Goal: Task Accomplishment & Management: Use online tool/utility

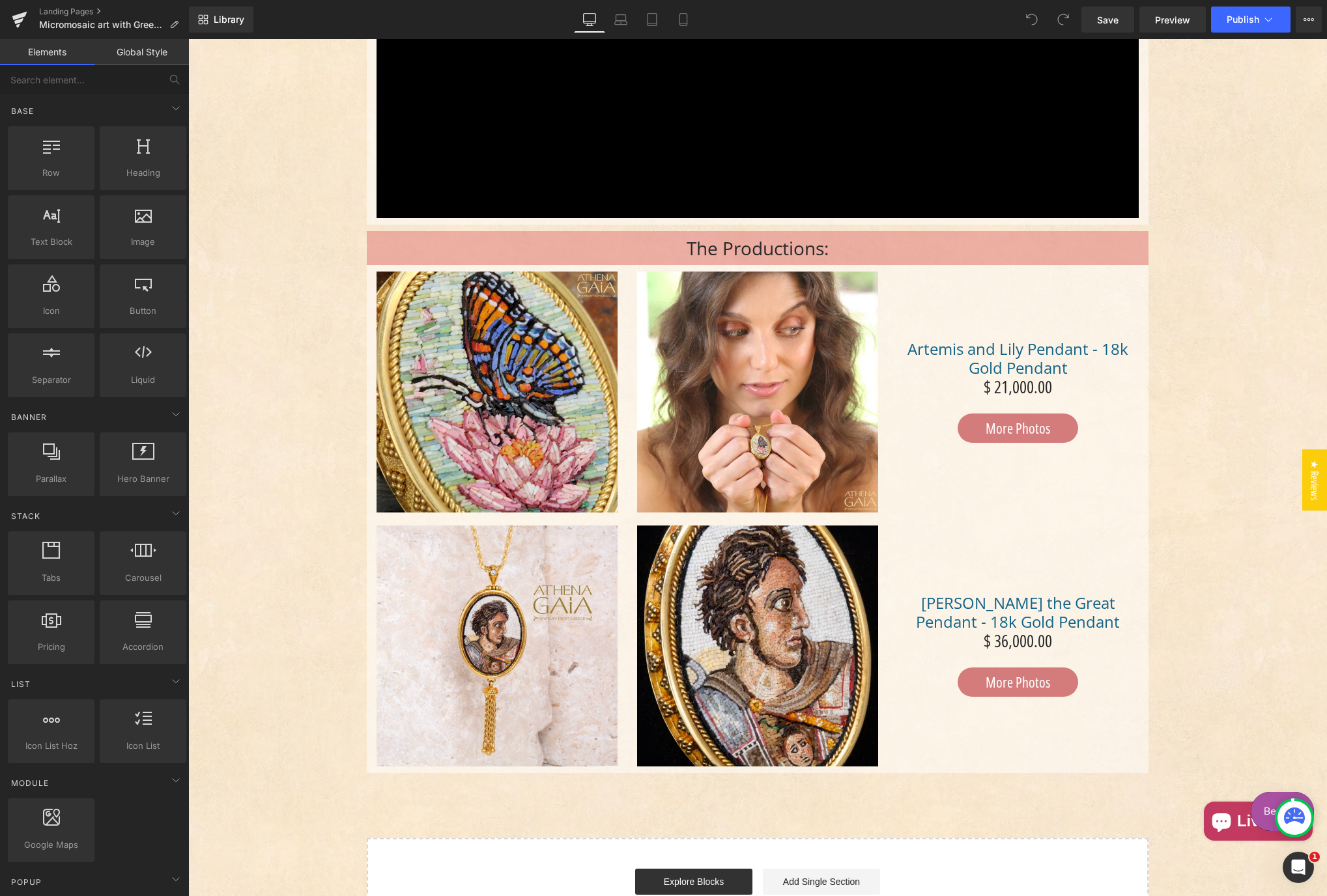
scroll to position [1955, 0]
click at [1240, 28] on button "Publish" at bounding box center [1250, 20] width 79 height 26
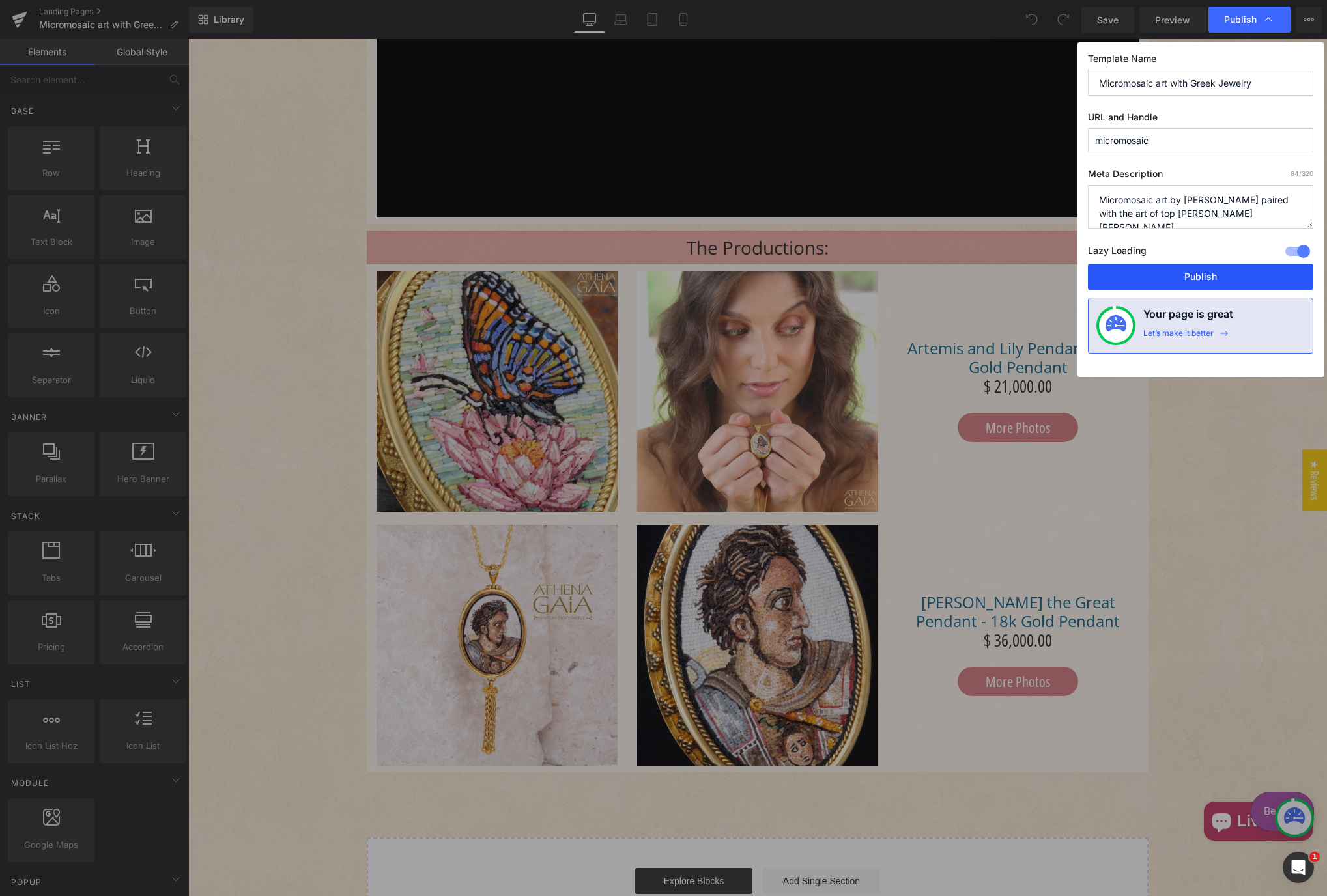
click at [1191, 271] on button "Publish" at bounding box center [1201, 277] width 226 height 26
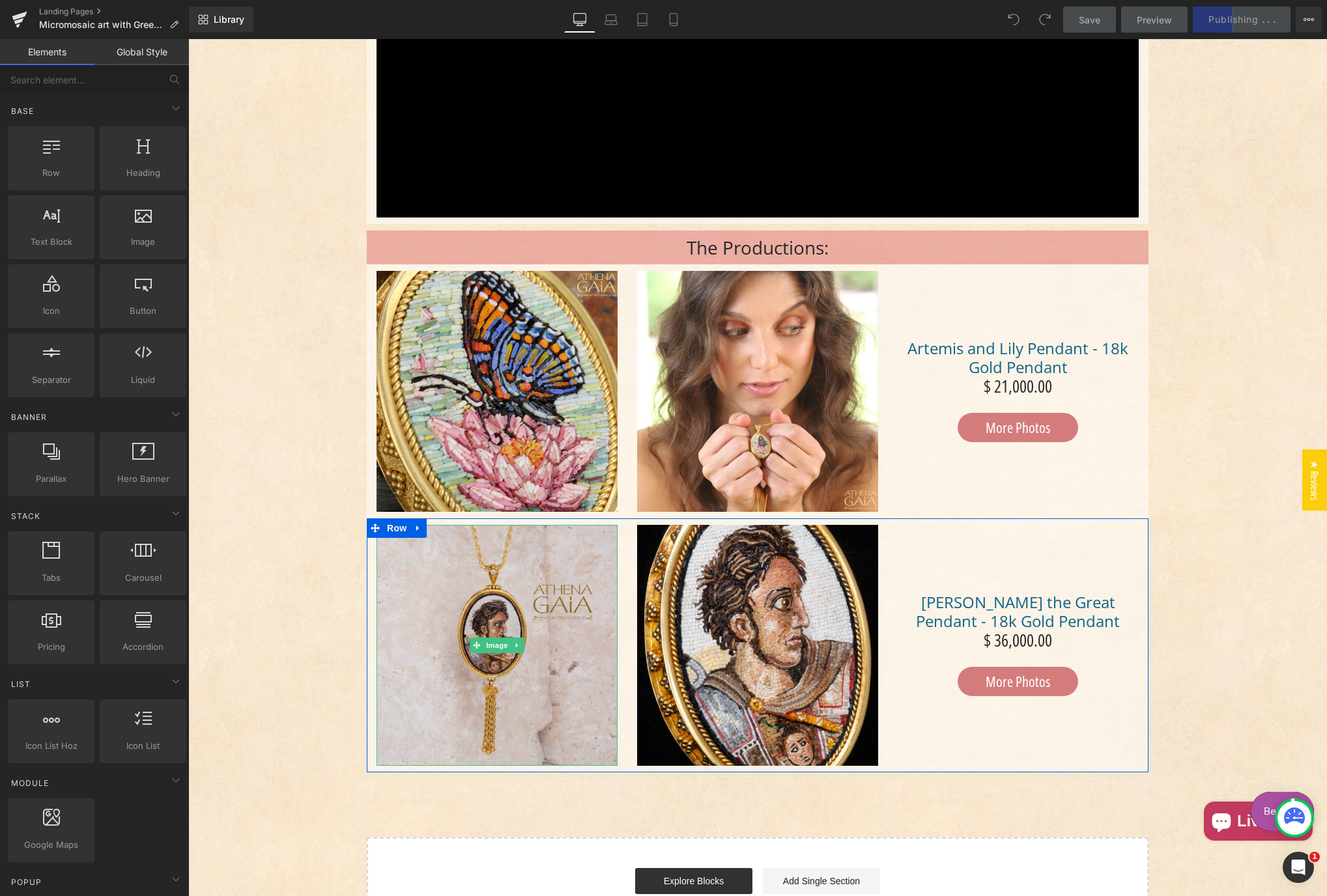
click at [514, 577] on img "Main content" at bounding box center [497, 645] width 241 height 241
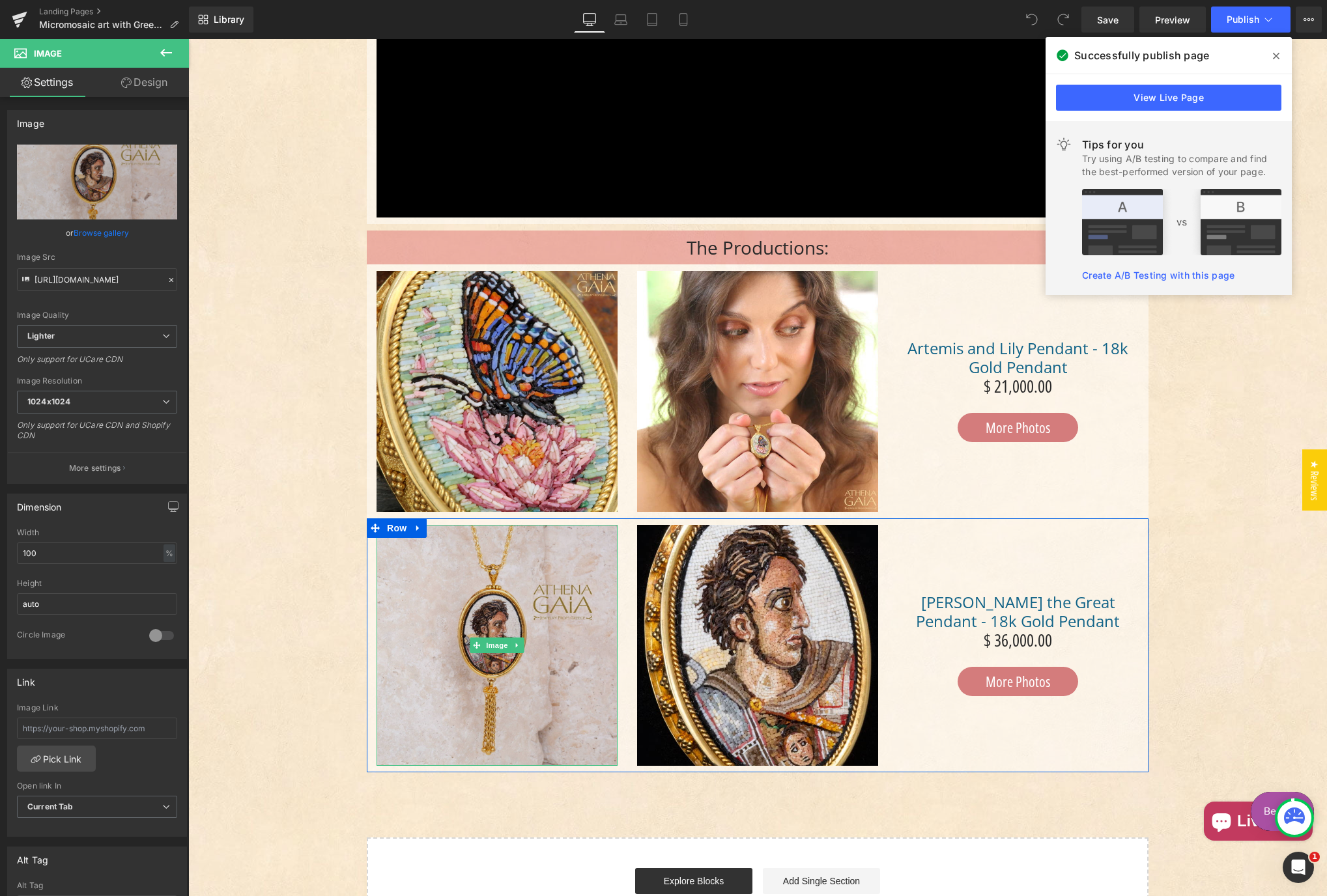
click at [532, 685] on img "Main content" at bounding box center [497, 645] width 241 height 241
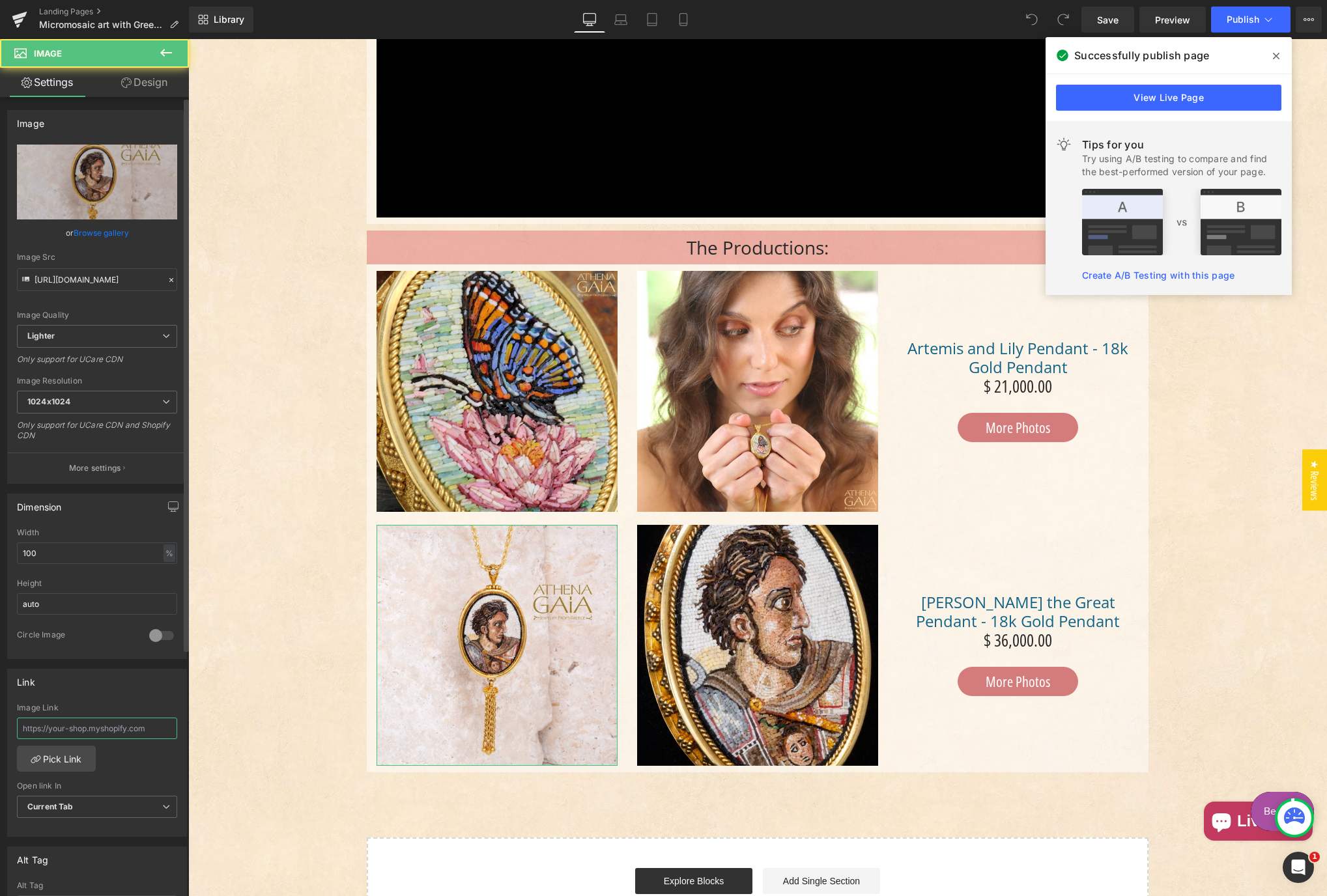
click at [78, 732] on input "text" at bounding box center [97, 728] width 160 height 21
paste input "[URL][DOMAIN_NAME]"
type input "[URL][DOMAIN_NAME]"
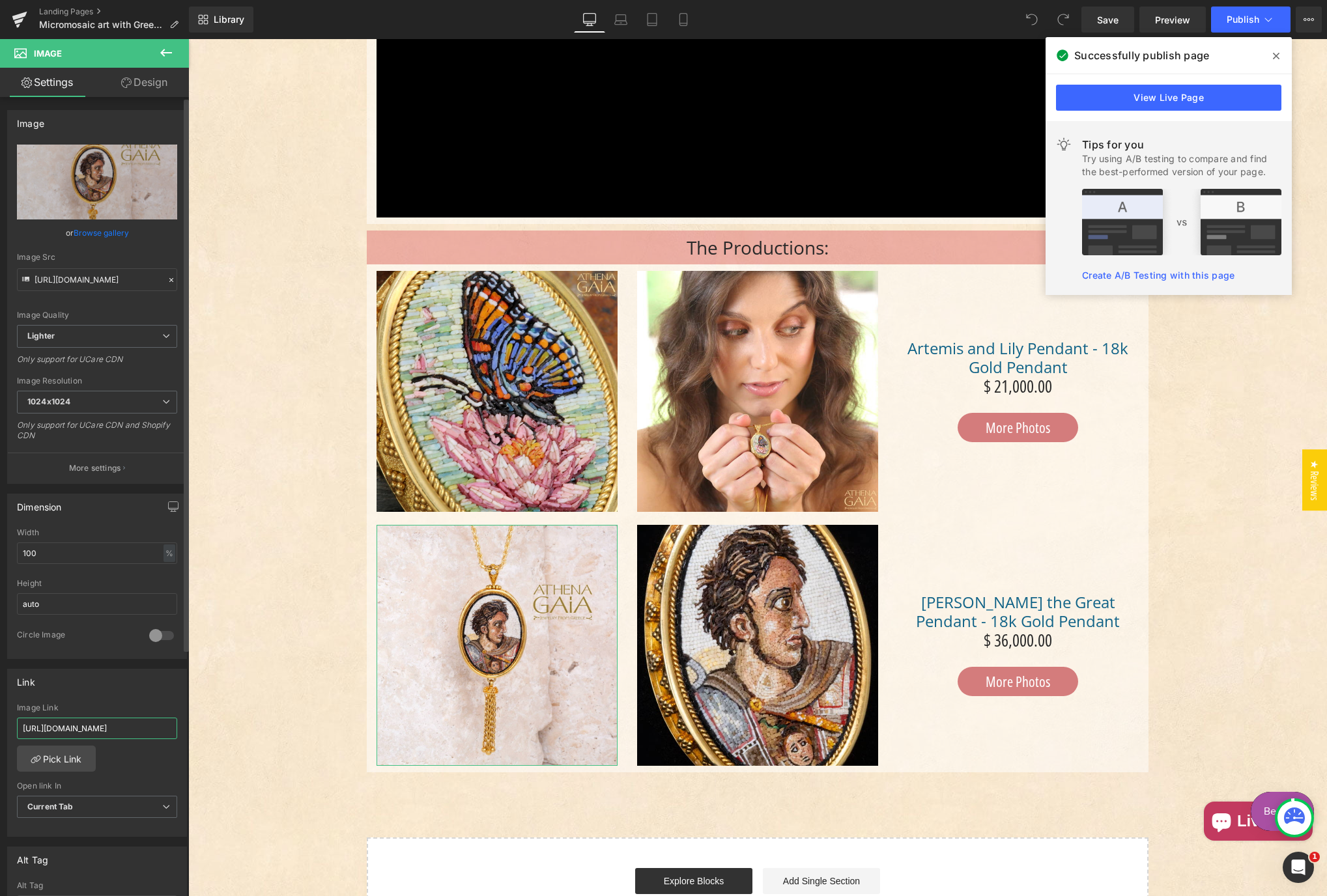
scroll to position [0, 158]
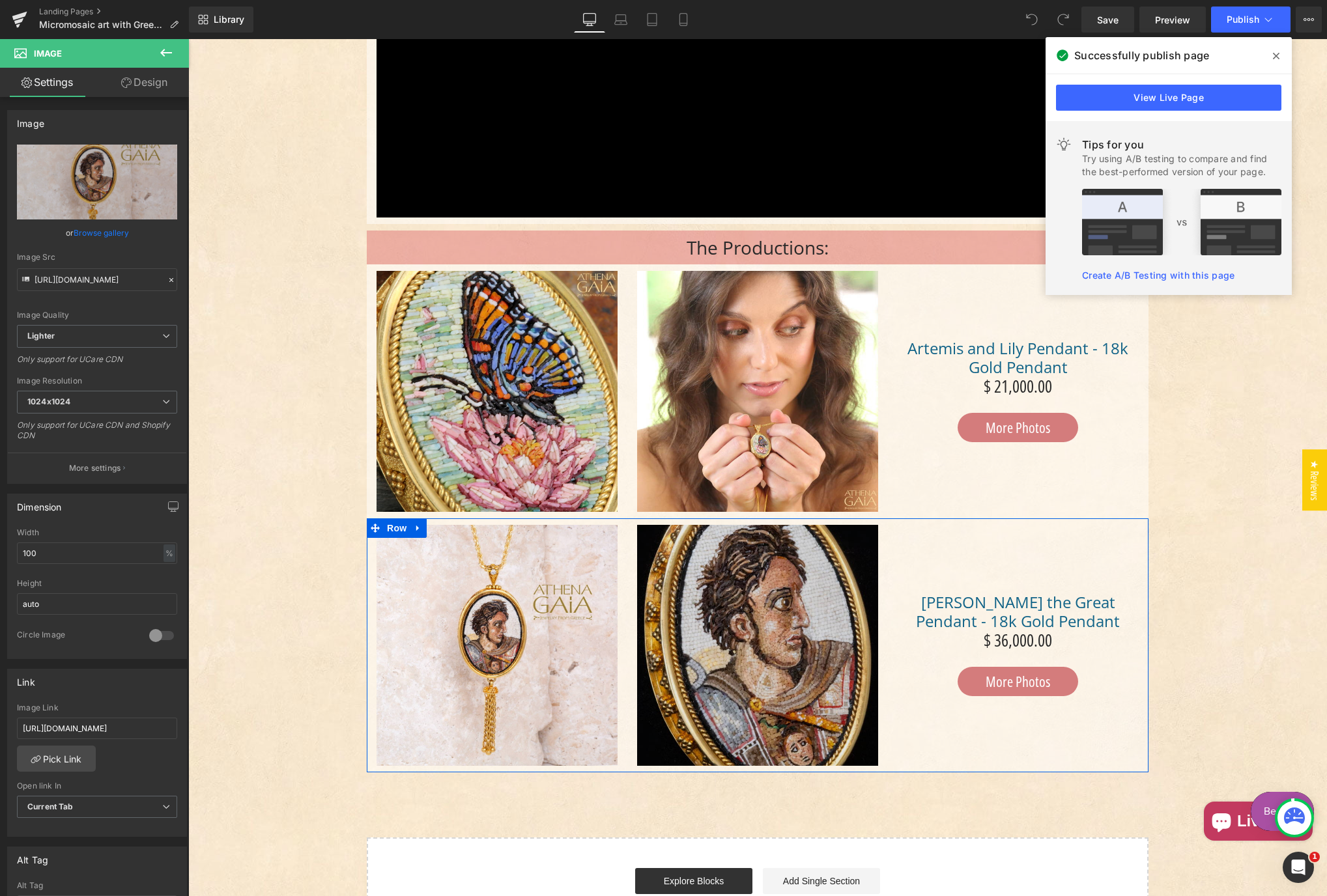
click at [734, 705] on img "Main content" at bounding box center [758, 645] width 241 height 241
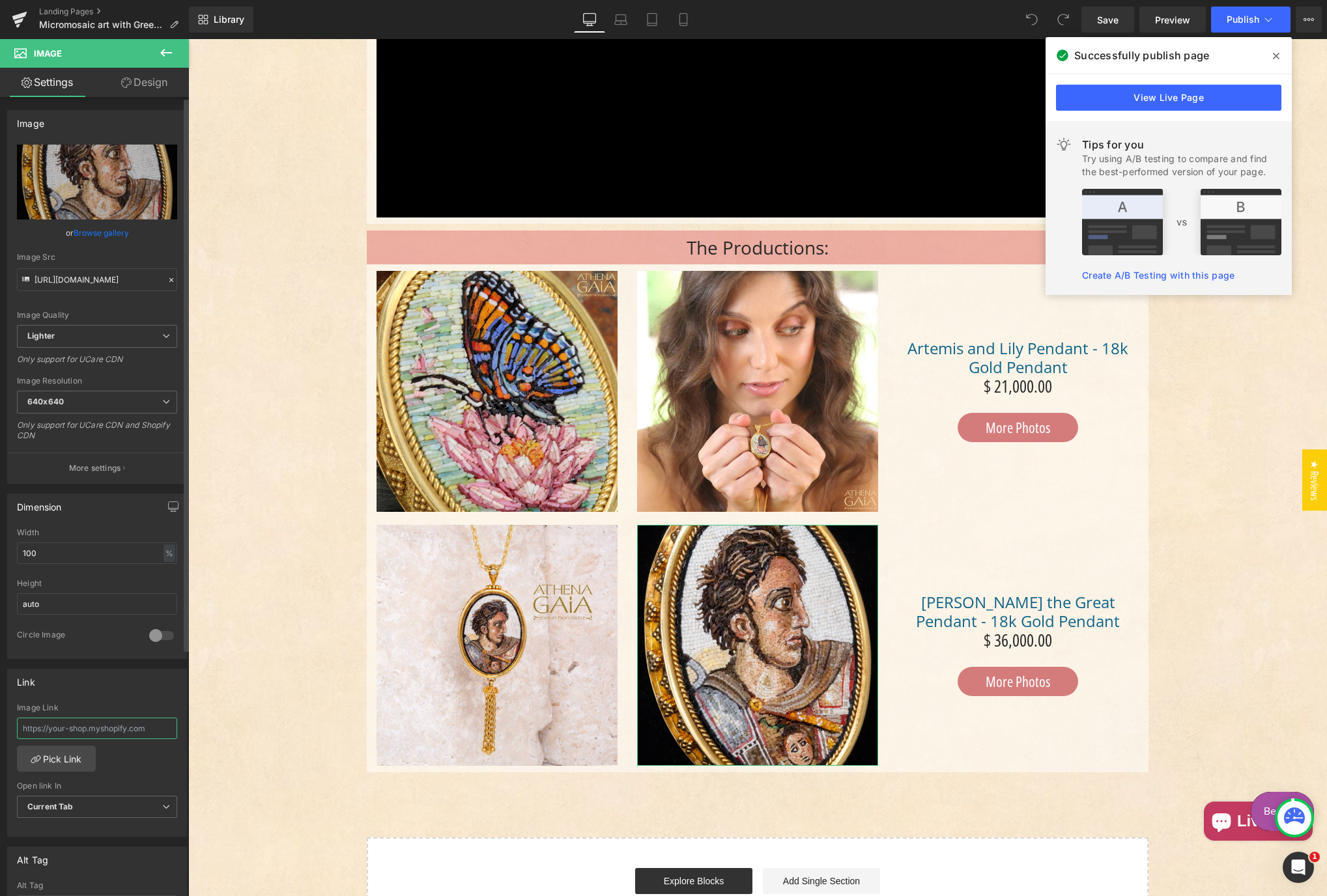
click at [134, 731] on input "text" at bounding box center [97, 728] width 160 height 21
paste input "[URL][DOMAIN_NAME]"
type input "[URL][DOMAIN_NAME]"
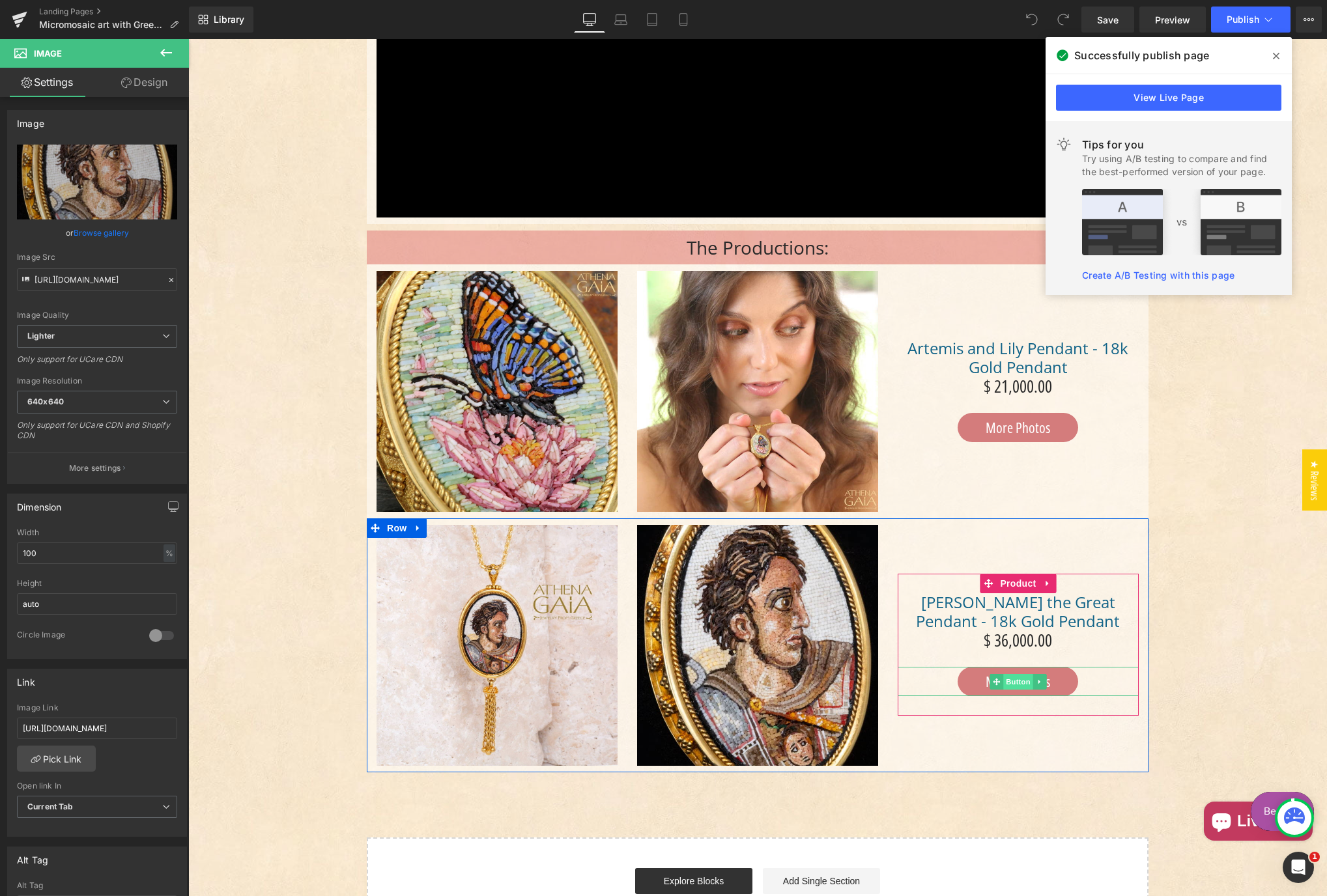
click at [1016, 685] on span "Button" at bounding box center [1018, 682] width 30 height 15
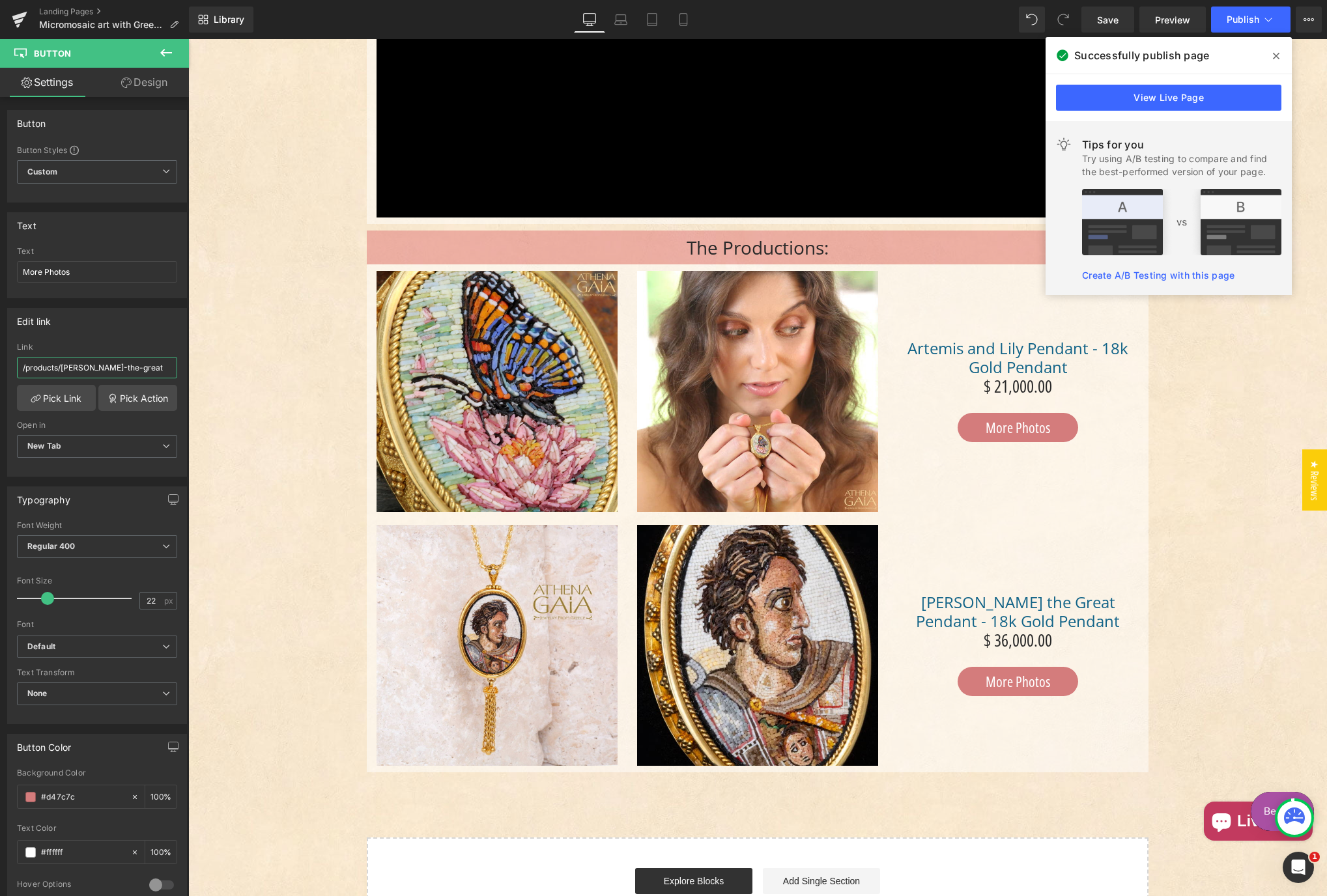
drag, startPoint x: 154, startPoint y: 365, endPoint x: -20, endPoint y: 368, distance: 174.0
click at [0, 368] on html "Button You are previewing how the will restyle your page. You can not edit Elem…" at bounding box center [663, 448] width 1327 height 896
paste input "[URL][DOMAIN_NAME]"
type input "[URL][DOMAIN_NAME]"
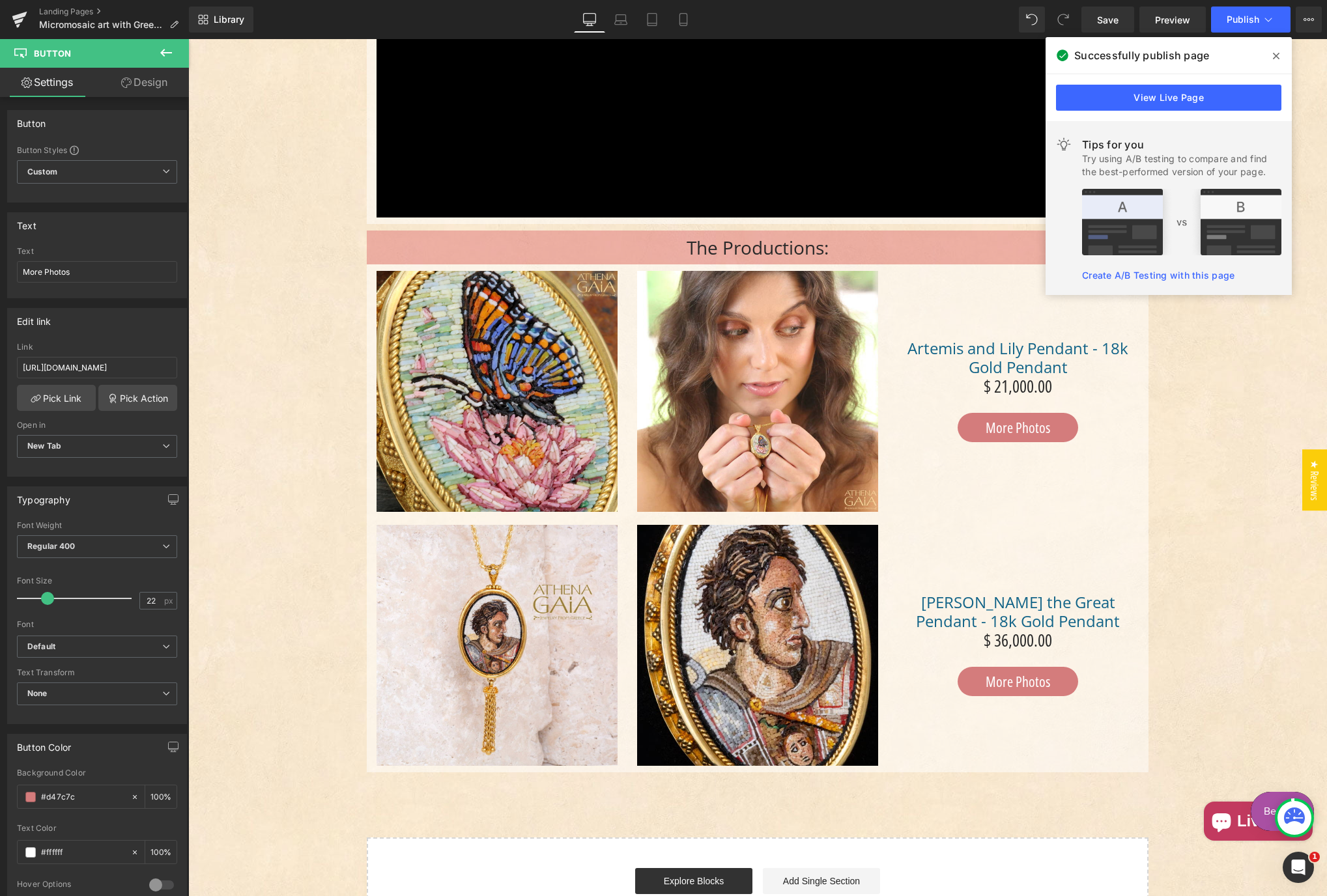
scroll to position [0, 0]
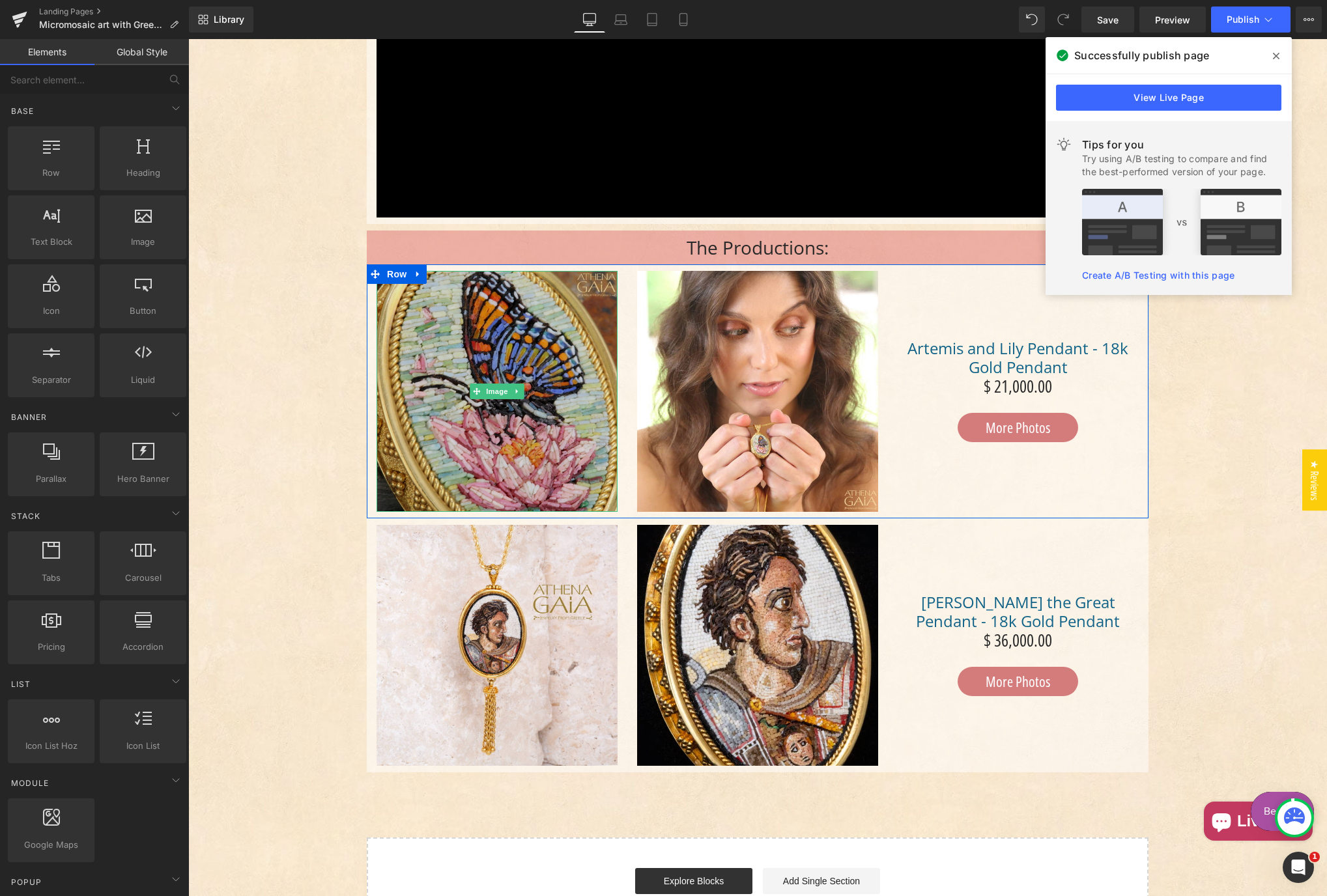
click at [534, 457] on img "Main content" at bounding box center [497, 391] width 241 height 241
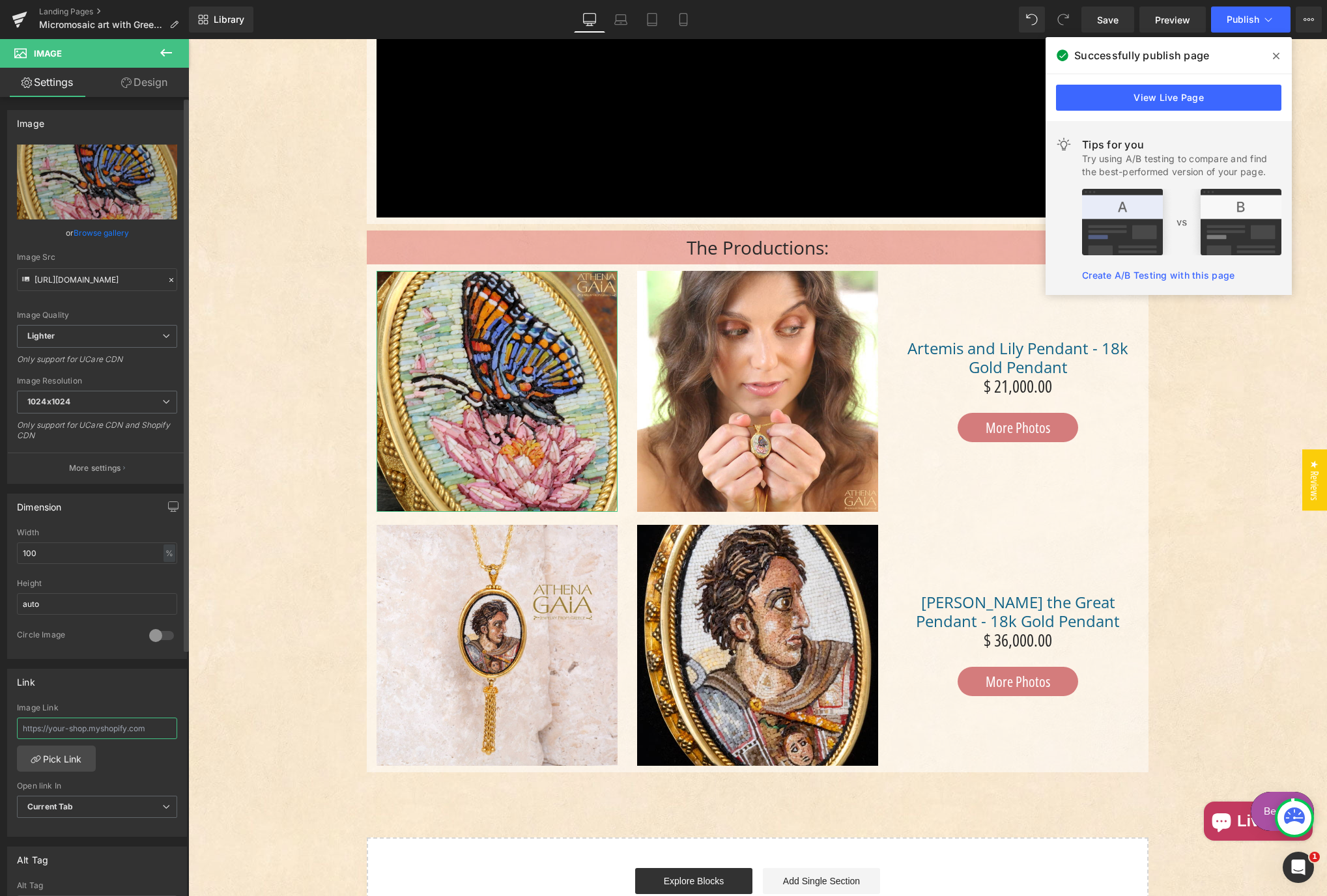
click at [138, 733] on input "text" at bounding box center [97, 728] width 160 height 21
paste input "[URL][DOMAIN_NAME]"
type input "[URL][DOMAIN_NAME]"
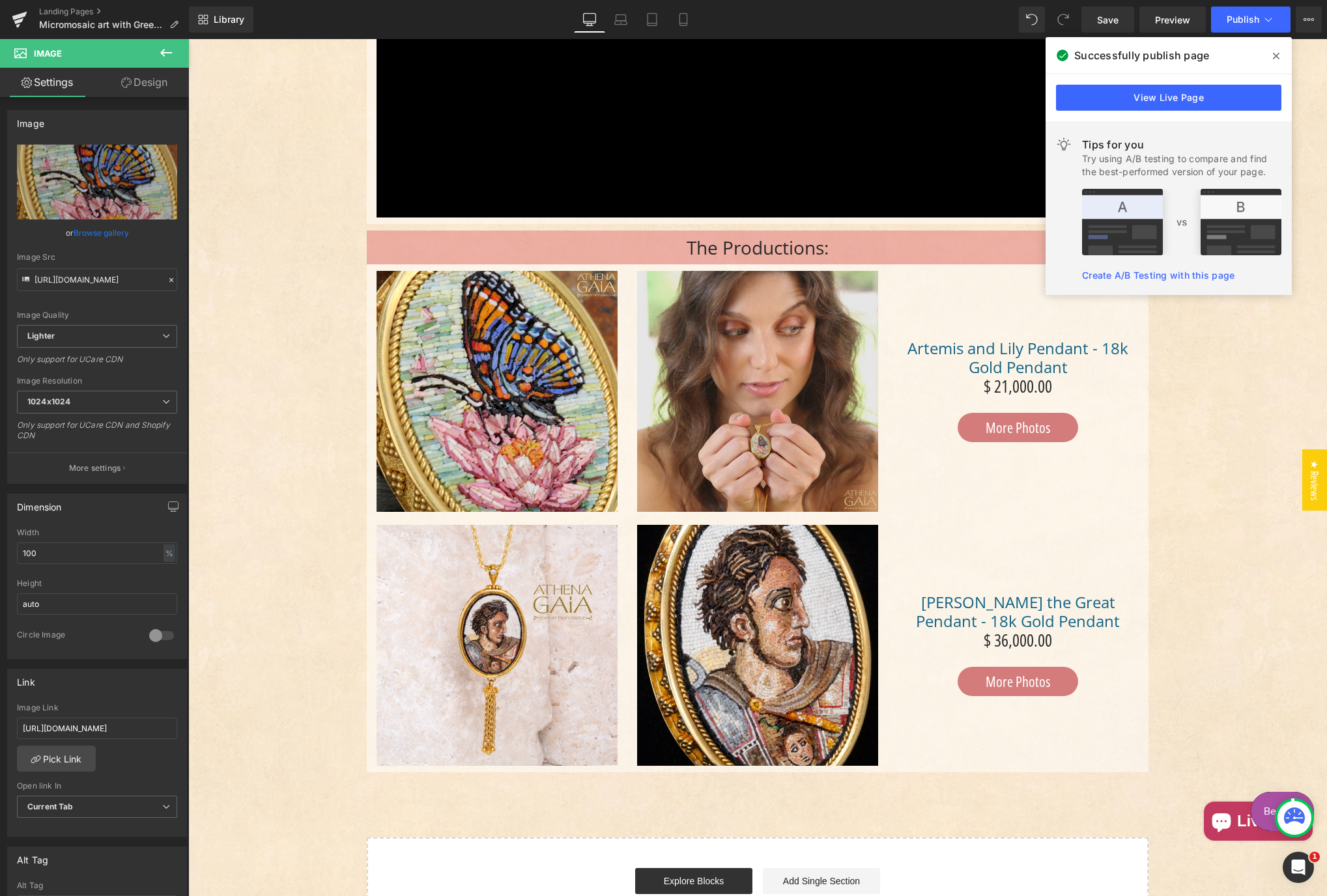
click at [732, 459] on img "Main content" at bounding box center [758, 391] width 241 height 241
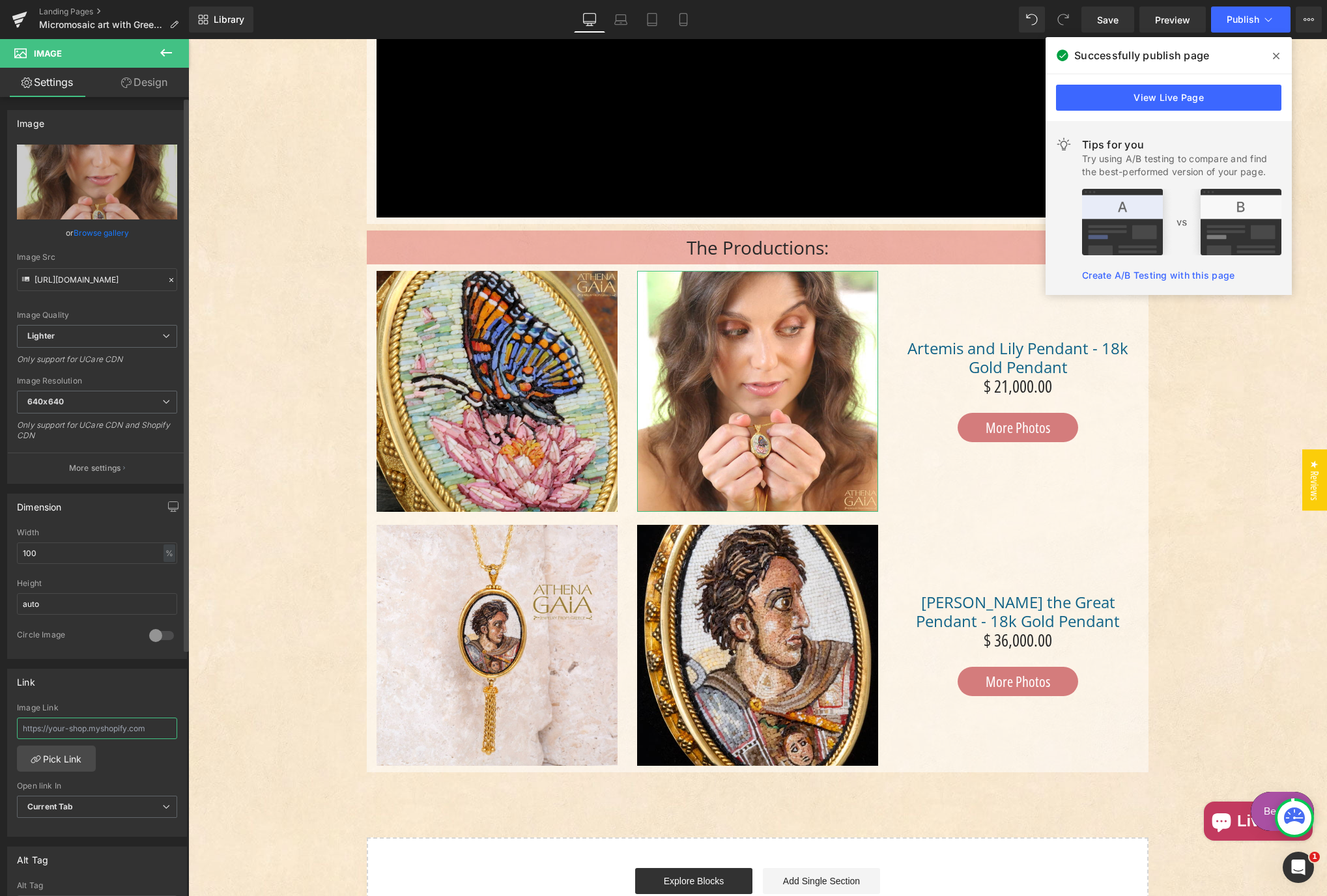
click at [101, 733] on input "text" at bounding box center [97, 728] width 160 height 21
paste input "[URL][DOMAIN_NAME]"
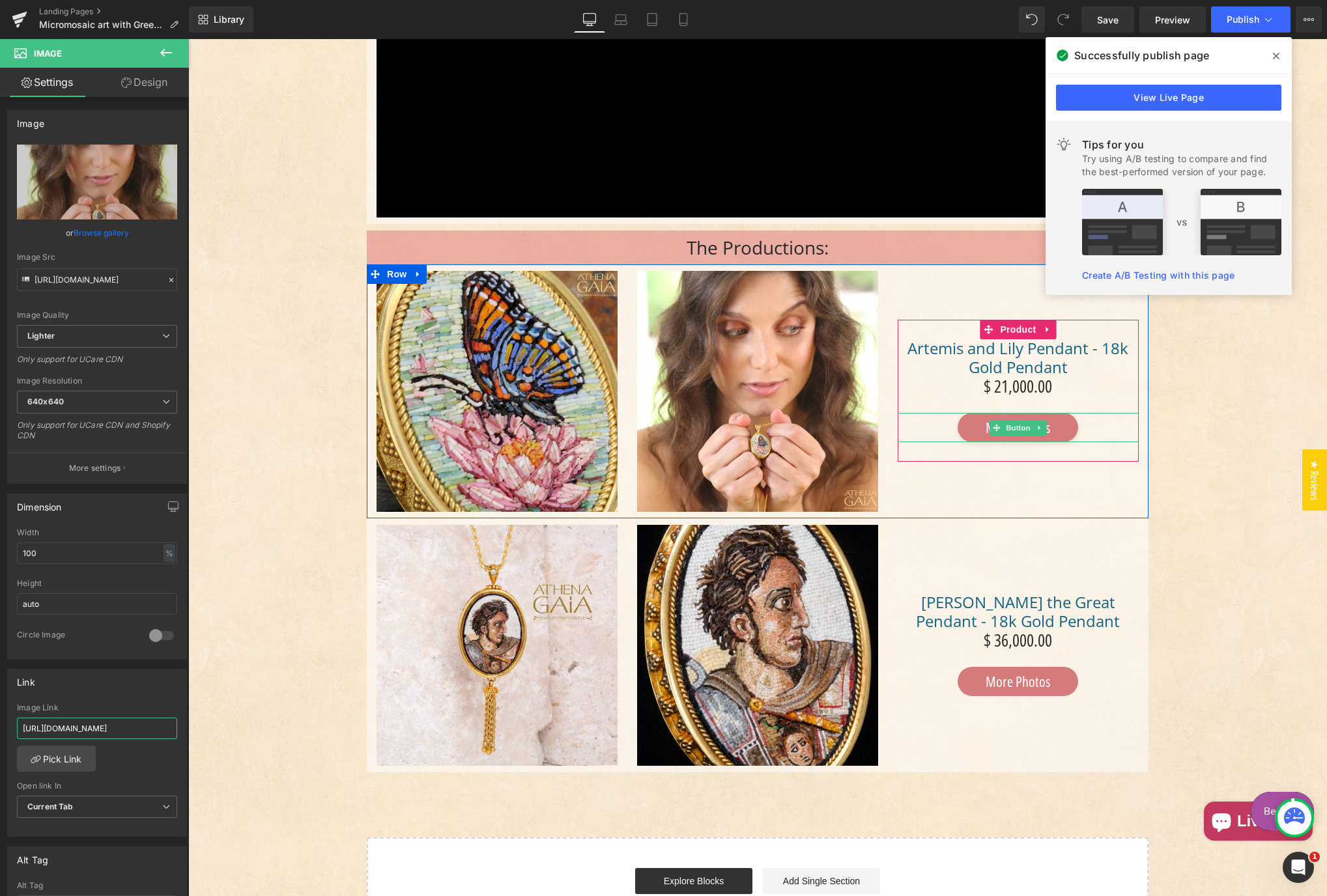
type input "[URL][DOMAIN_NAME]"
click at [1038, 431] on link "Main content" at bounding box center [1040, 428] width 14 height 15
click at [990, 429] on link "Button" at bounding box center [1011, 428] width 43 height 15
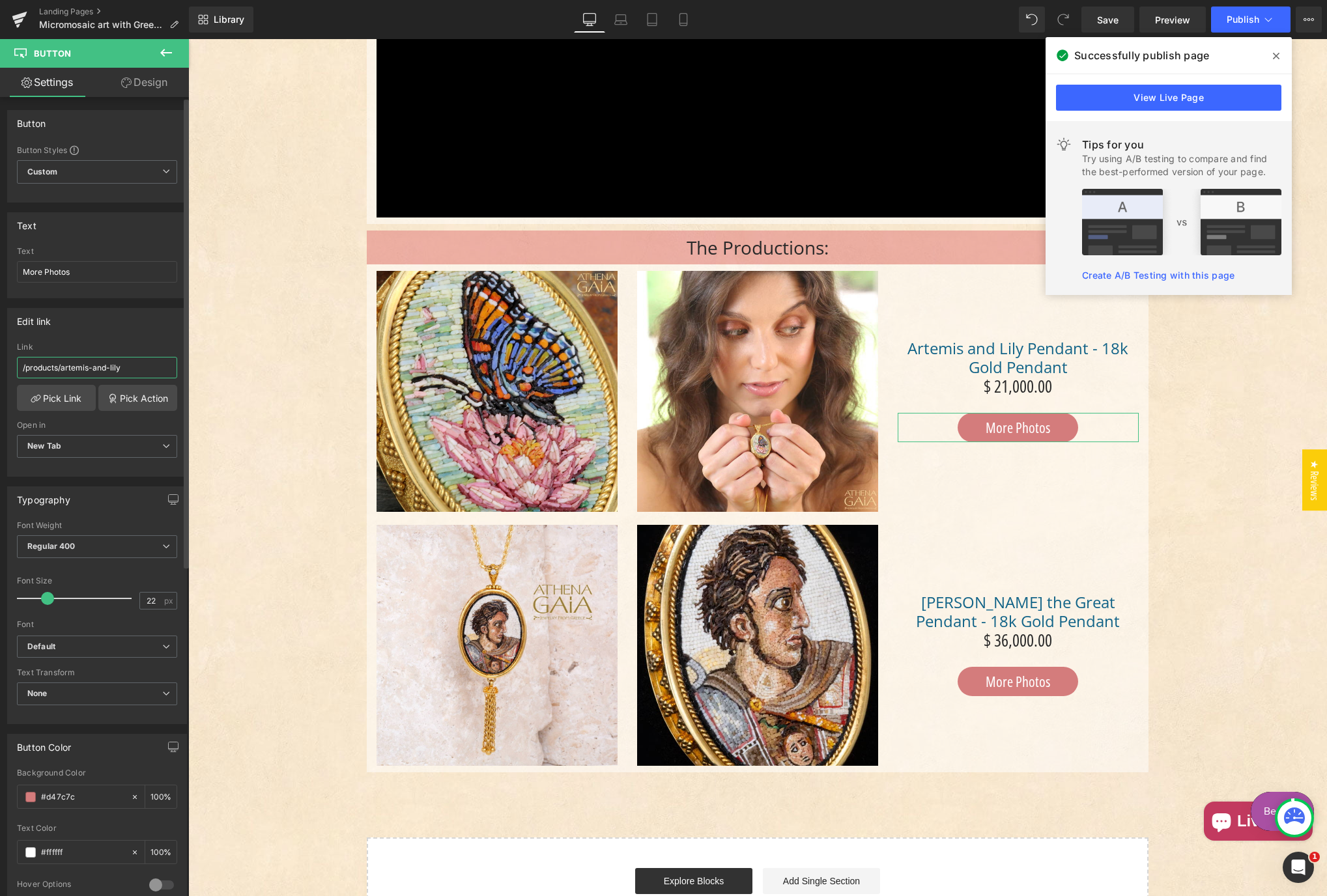
drag, startPoint x: 132, startPoint y: 370, endPoint x: 3, endPoint y: 374, distance: 129.1
click at [3, 374] on div "Edit link /products/artemis-and-lily Link /products/artemis-and-lily Pick Link …" at bounding box center [97, 388] width 195 height 179
paste input "[URL][DOMAIN_NAME]"
click at [57, 372] on input "[URL][DOMAIN_NAME]" at bounding box center [97, 368] width 160 height 21
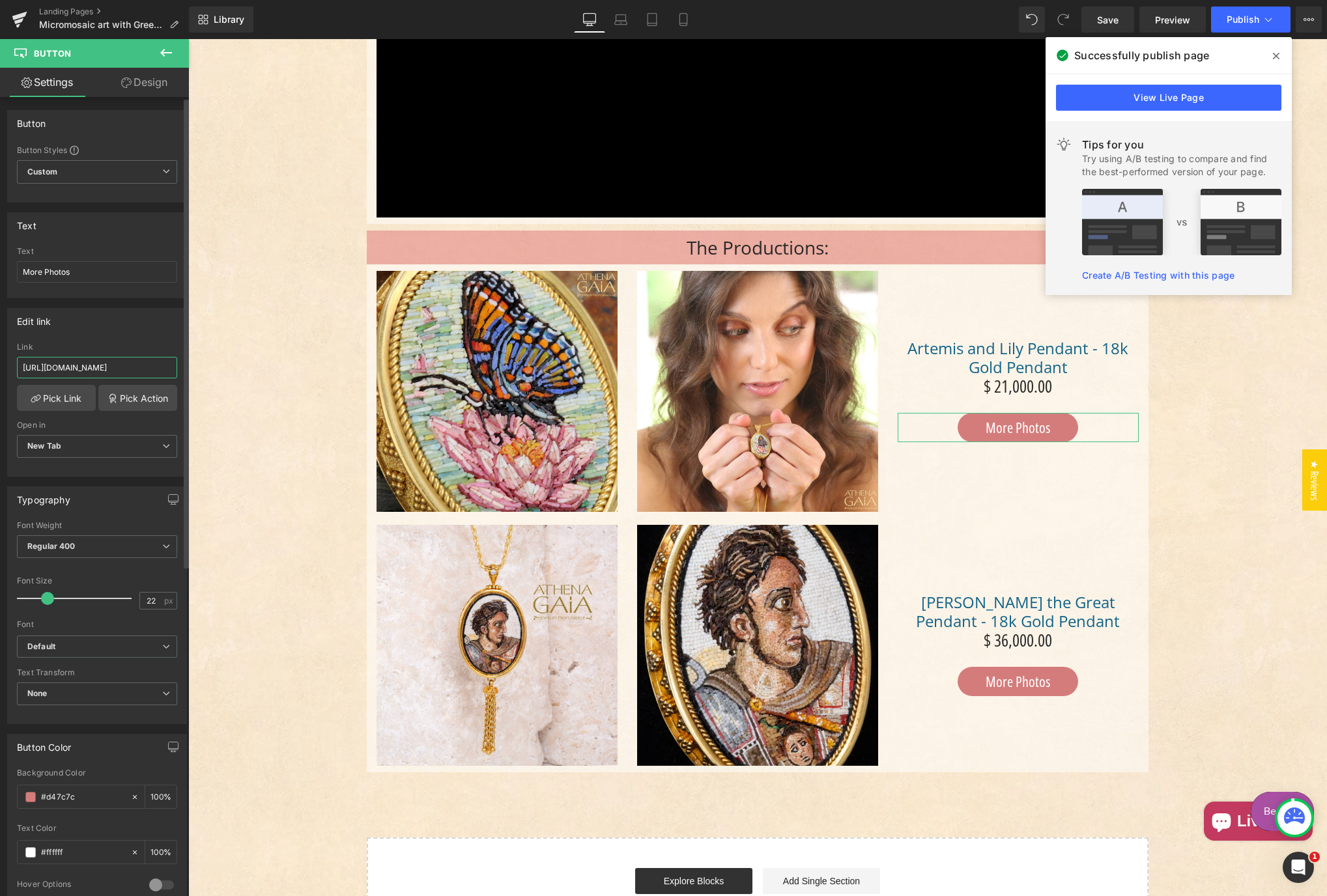
click at [57, 372] on input "[URL][DOMAIN_NAME]" at bounding box center [97, 368] width 160 height 21
paste input "text"
type input "[URL][DOMAIN_NAME]"
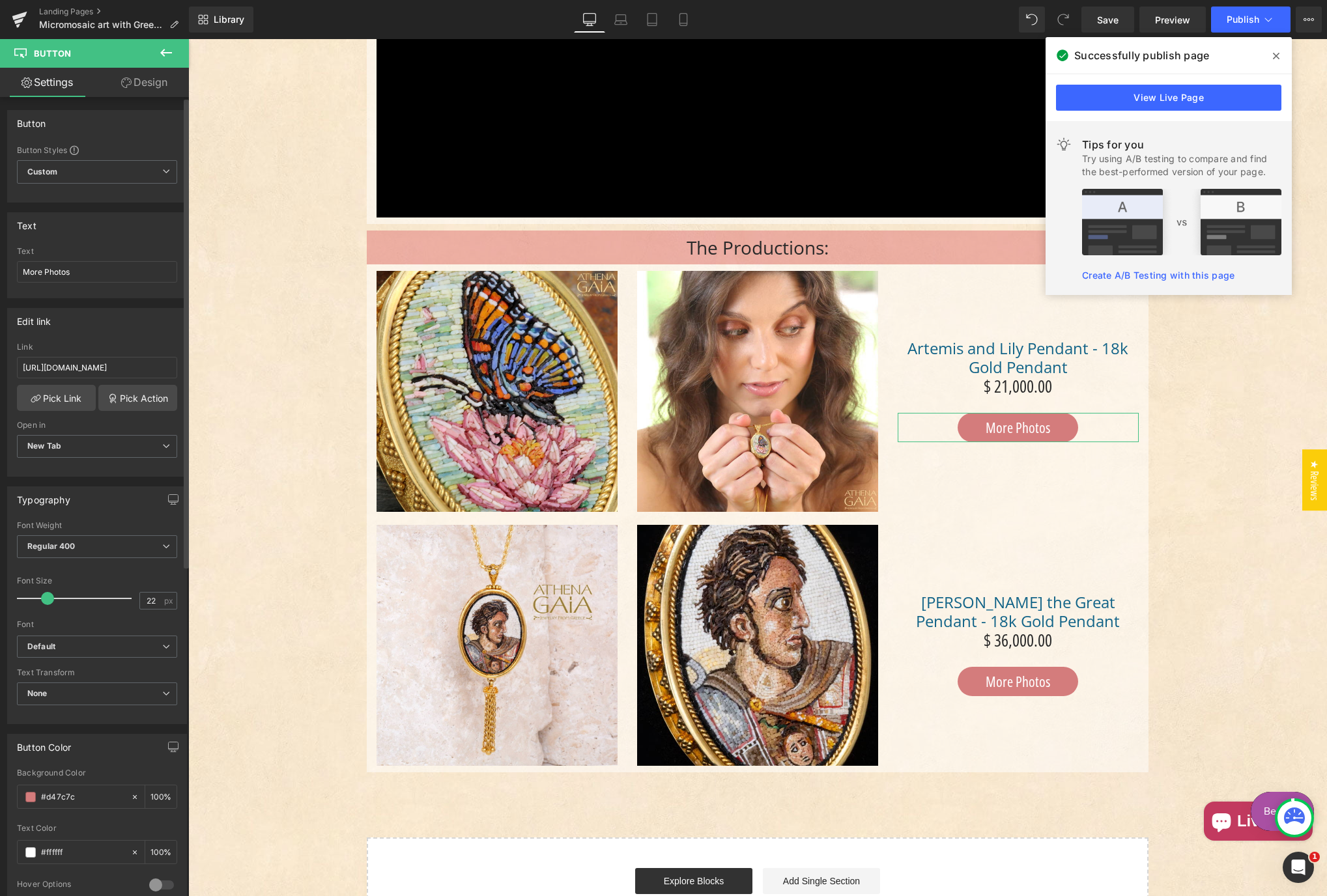
click at [138, 335] on div "Edit link [URL][DOMAIN_NAME] Link [URL][DOMAIN_NAME] Pick Link Pick Action Curr…" at bounding box center [96, 392] width 180 height 168
click at [1229, 26] on button "Publish" at bounding box center [1250, 20] width 79 height 26
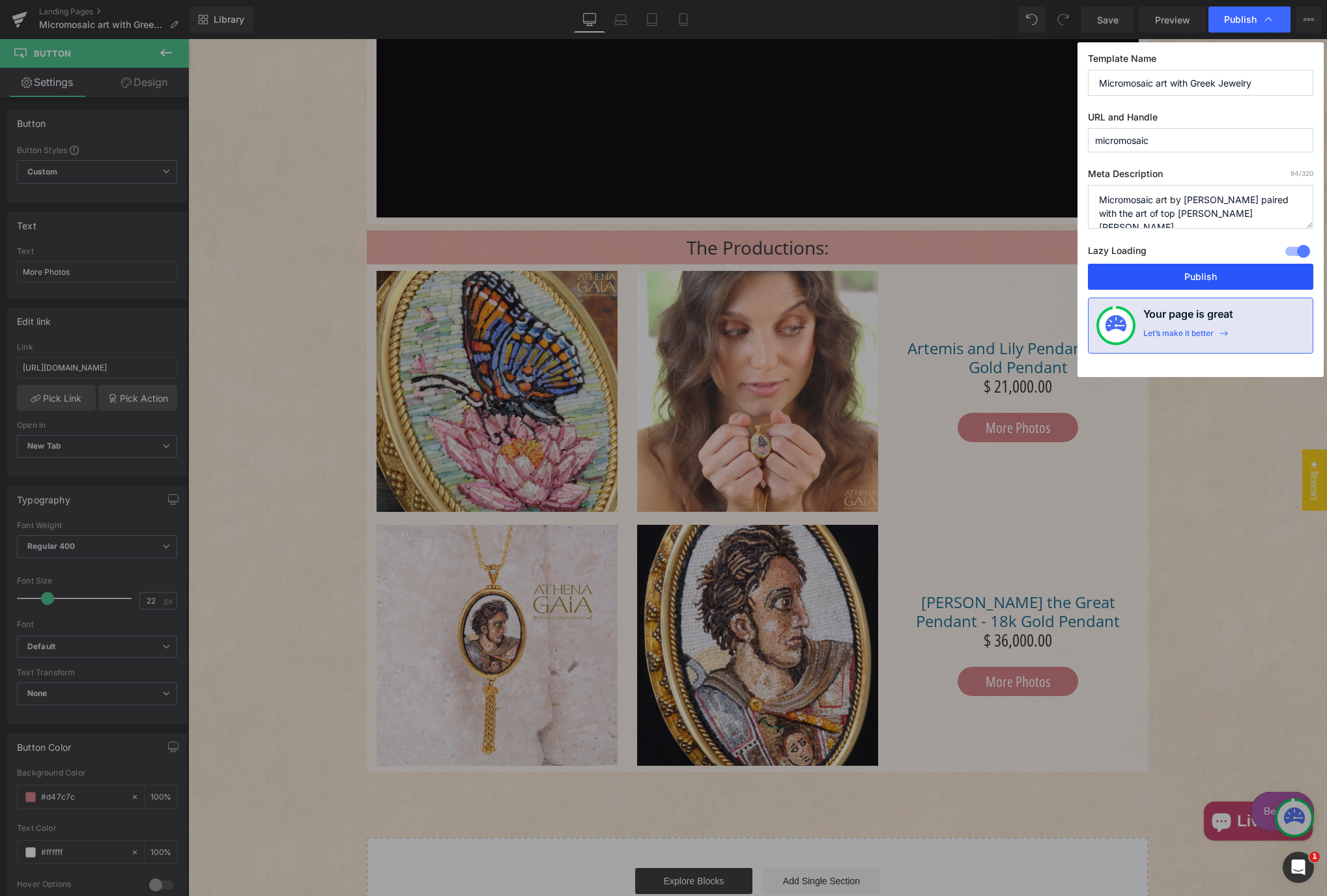
drag, startPoint x: 1008, startPoint y: 240, endPoint x: 1197, endPoint y: 279, distance: 193.0
click at [1197, 279] on button "Publish" at bounding box center [1201, 277] width 226 height 26
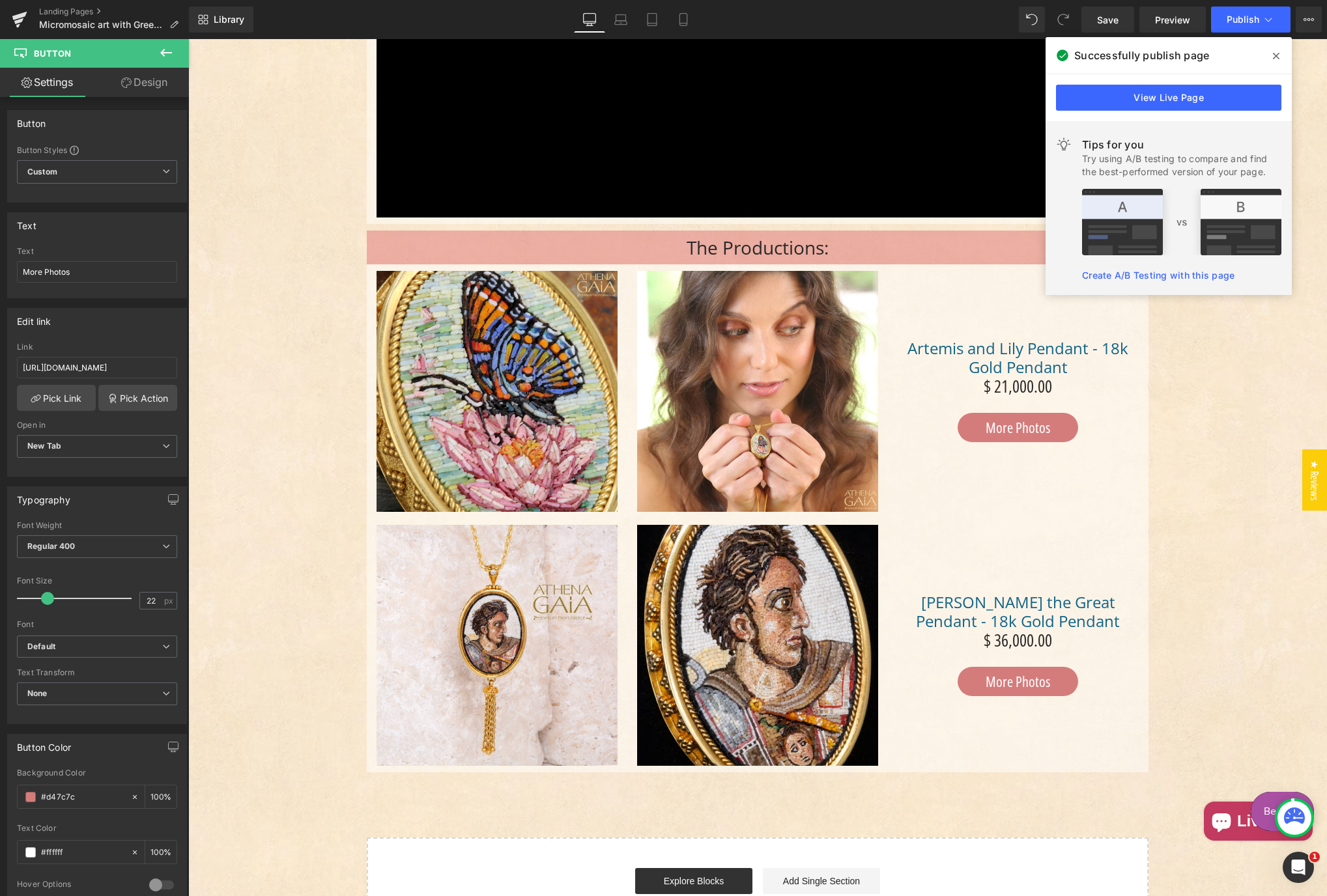
click at [1280, 59] on span at bounding box center [1277, 56] width 20 height 20
